Goal: Understand site structure: Understand site structure

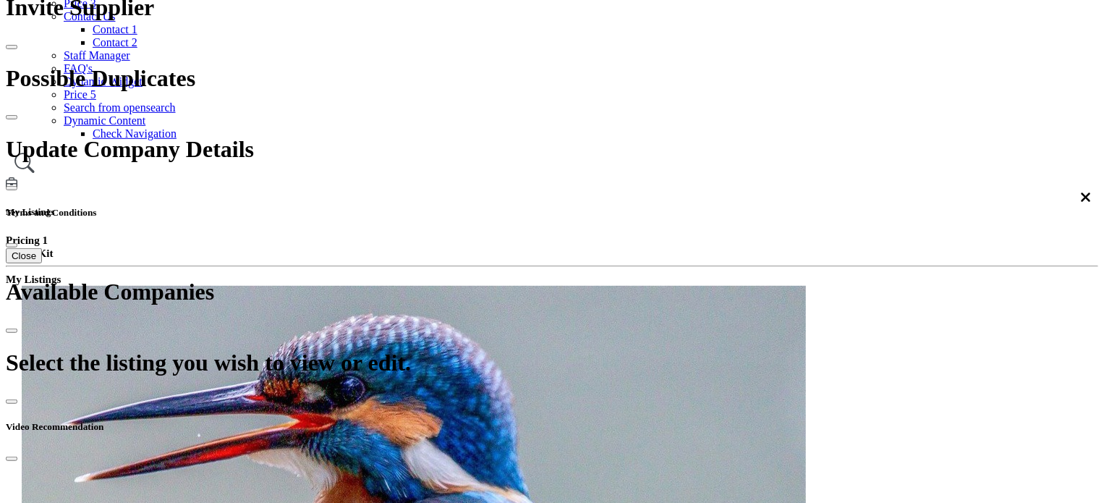
scroll to position [289, 0]
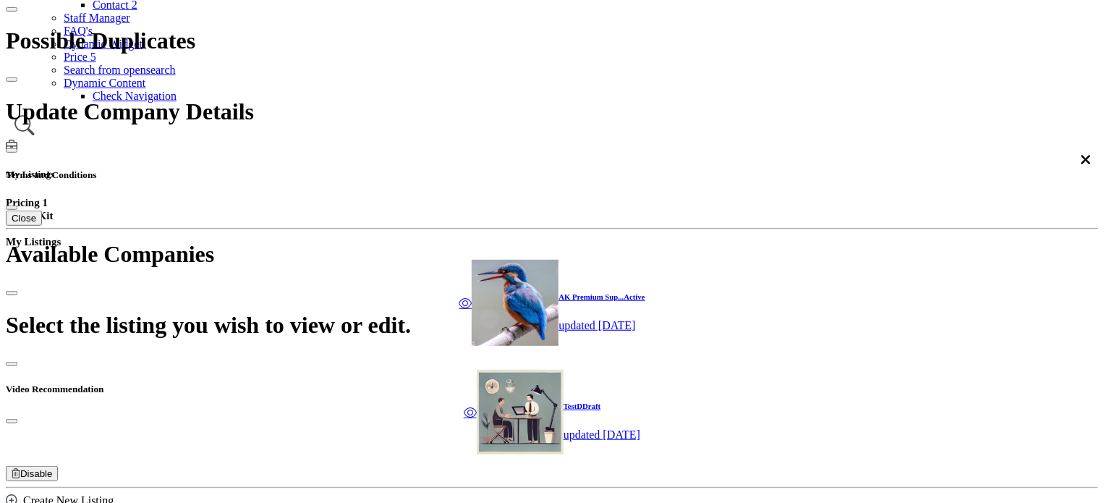
scroll to position [289, 0]
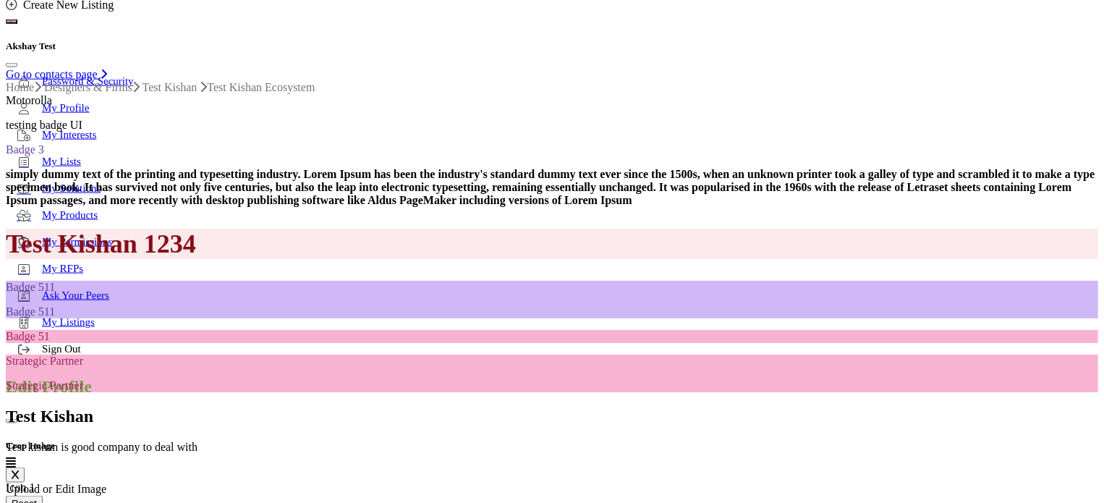
scroll to position [644, 0]
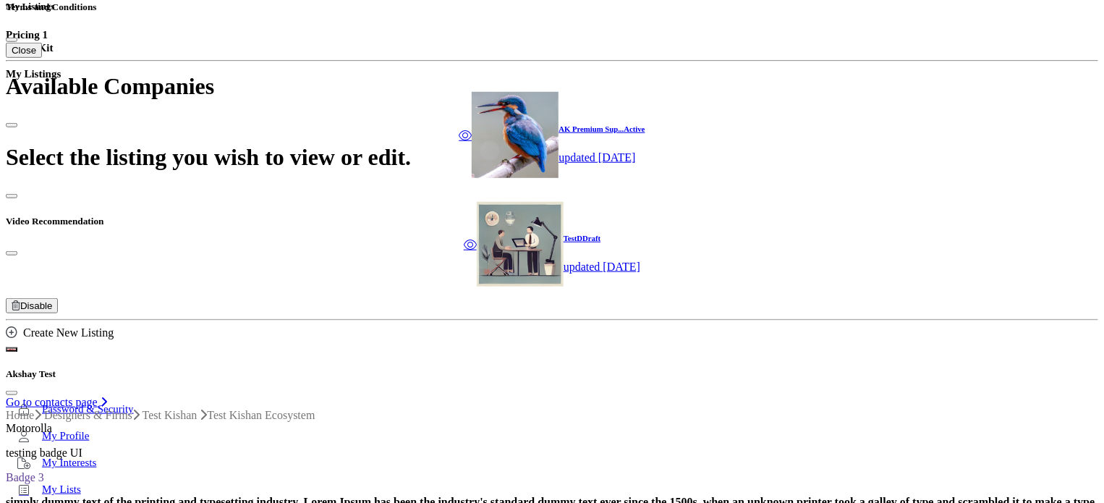
scroll to position [427, 0]
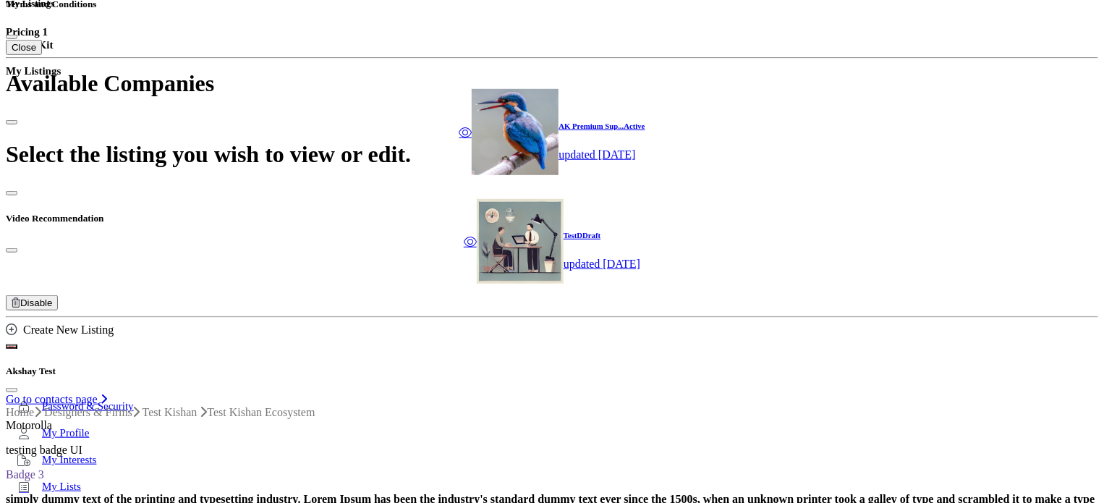
scroll to position [500, 0]
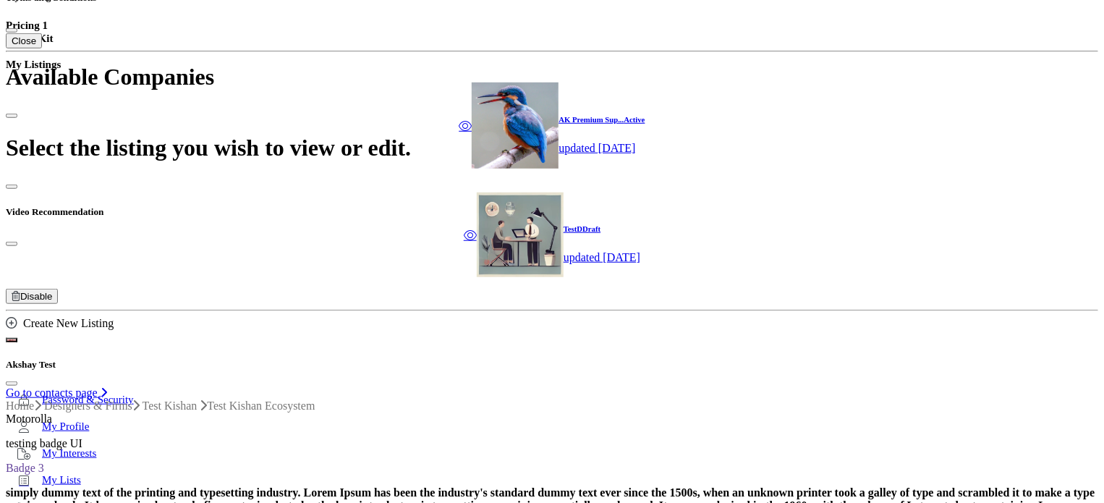
scroll to position [500, 0]
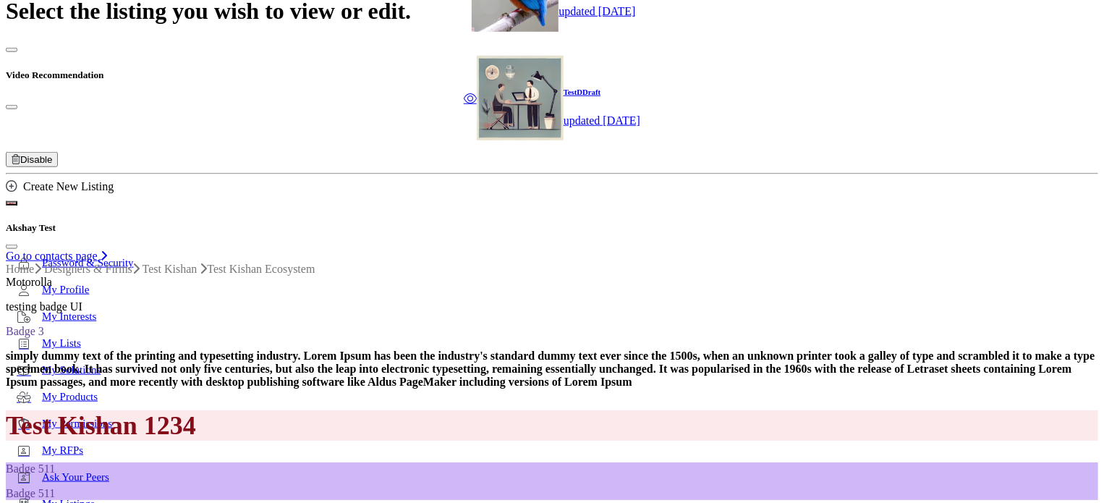
scroll to position [644, 0]
